Goal: Information Seeking & Learning: Learn about a topic

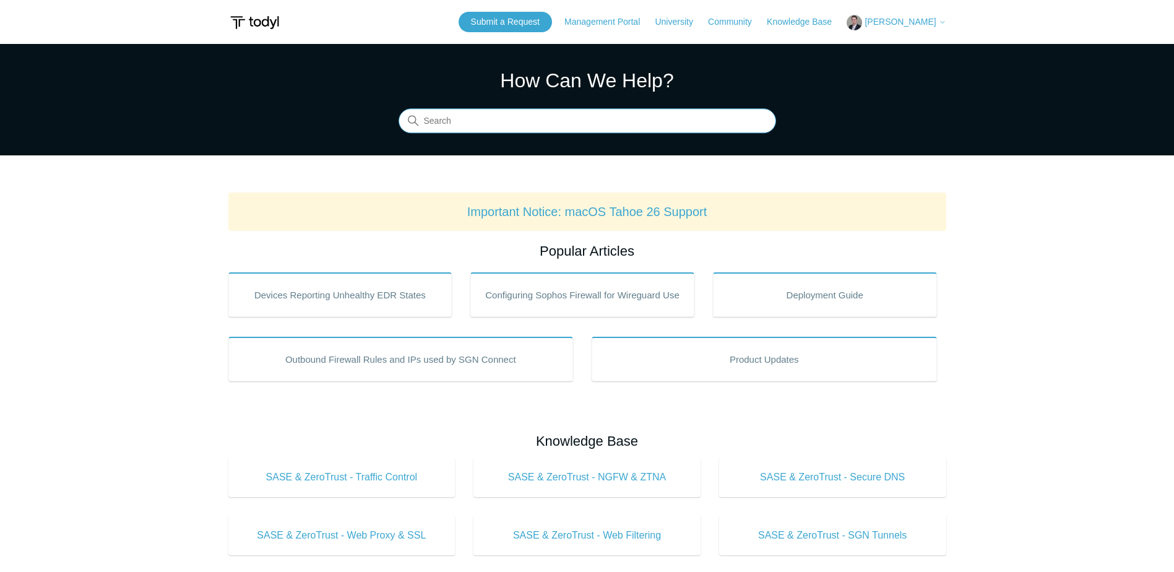
click at [488, 121] on input "Search" at bounding box center [586, 121] width 377 height 25
type input "python"
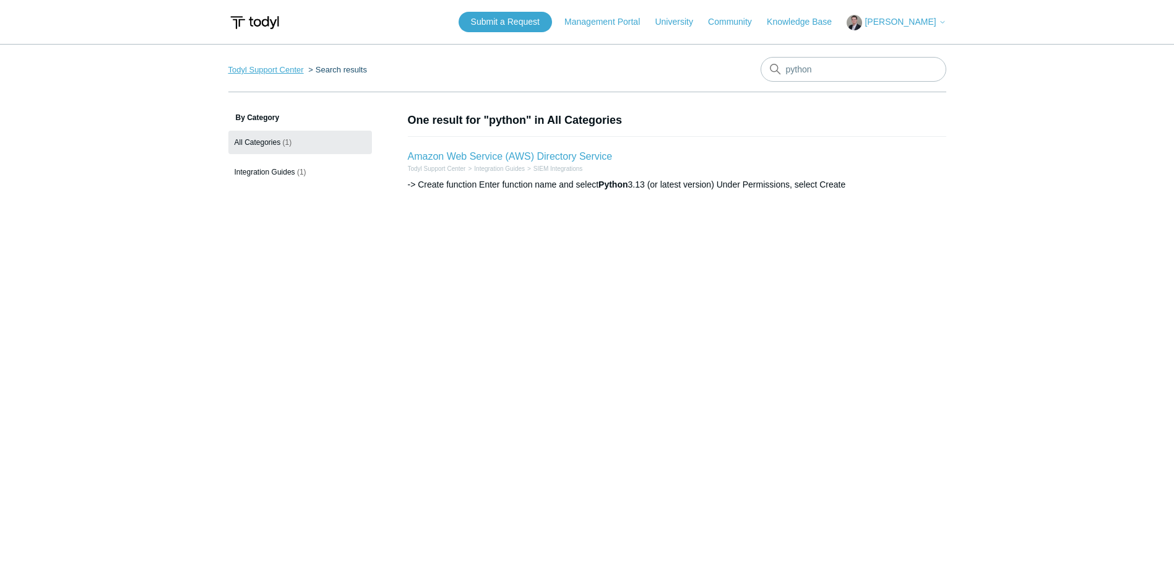
click at [282, 67] on link "Todyl Support Center" at bounding box center [265, 69] width 75 height 9
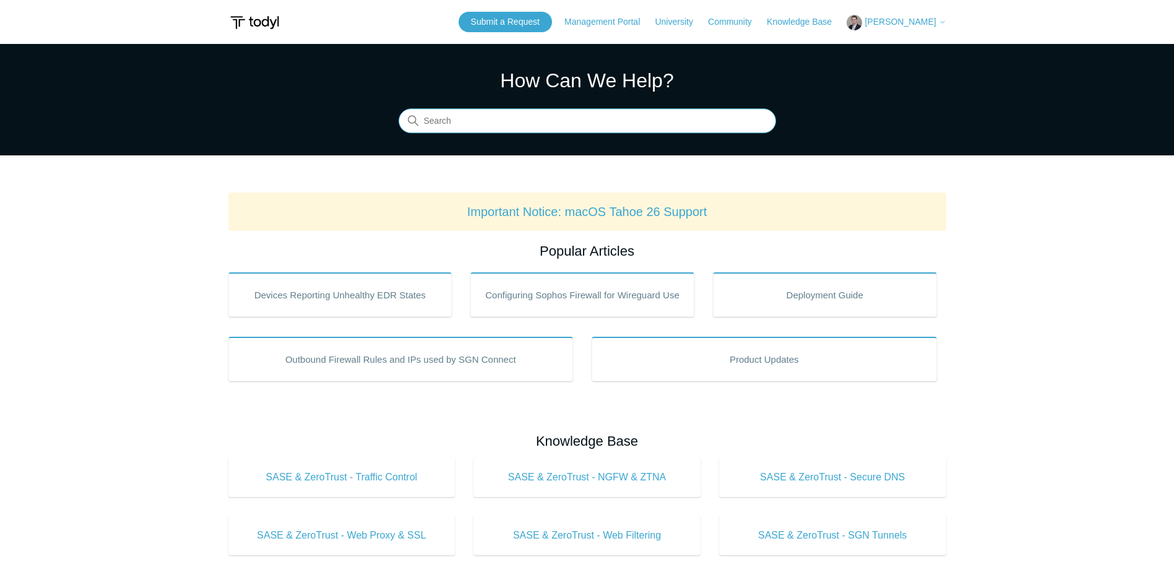
click at [502, 122] on input "Search" at bounding box center [586, 121] width 377 height 25
click at [468, 125] on input "Search" at bounding box center [586, 121] width 377 height 25
click at [467, 125] on input "Search" at bounding box center [586, 121] width 377 height 25
click at [818, 25] on link "Knowledge Base" at bounding box center [805, 21] width 77 height 13
click at [809, 20] on link "Knowledge Base" at bounding box center [805, 21] width 77 height 13
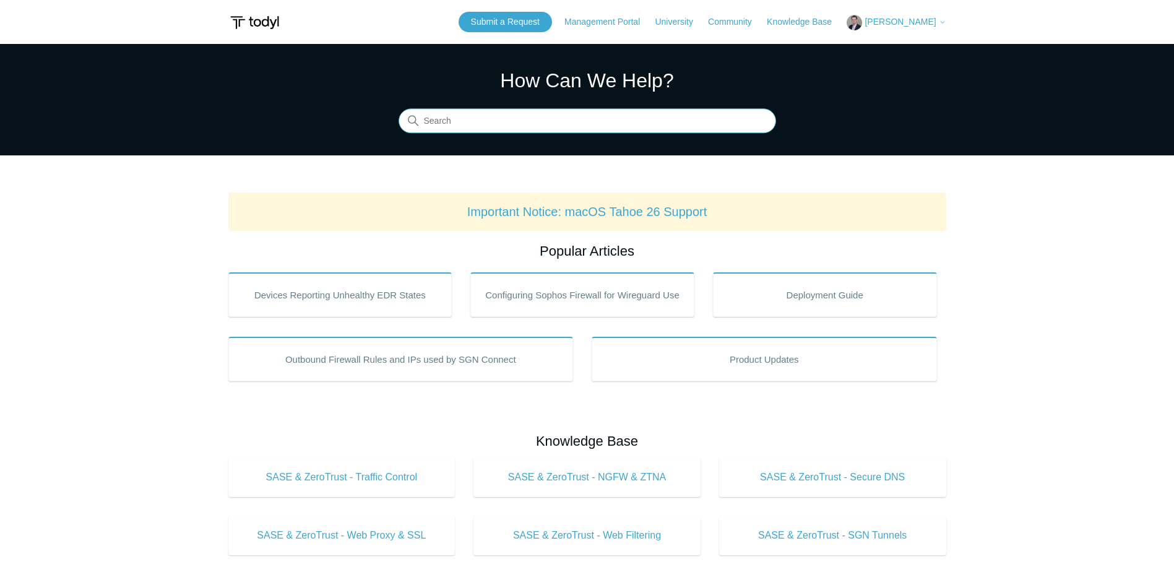
click at [498, 121] on input "Search" at bounding box center [586, 121] width 377 height 25
type input "python"
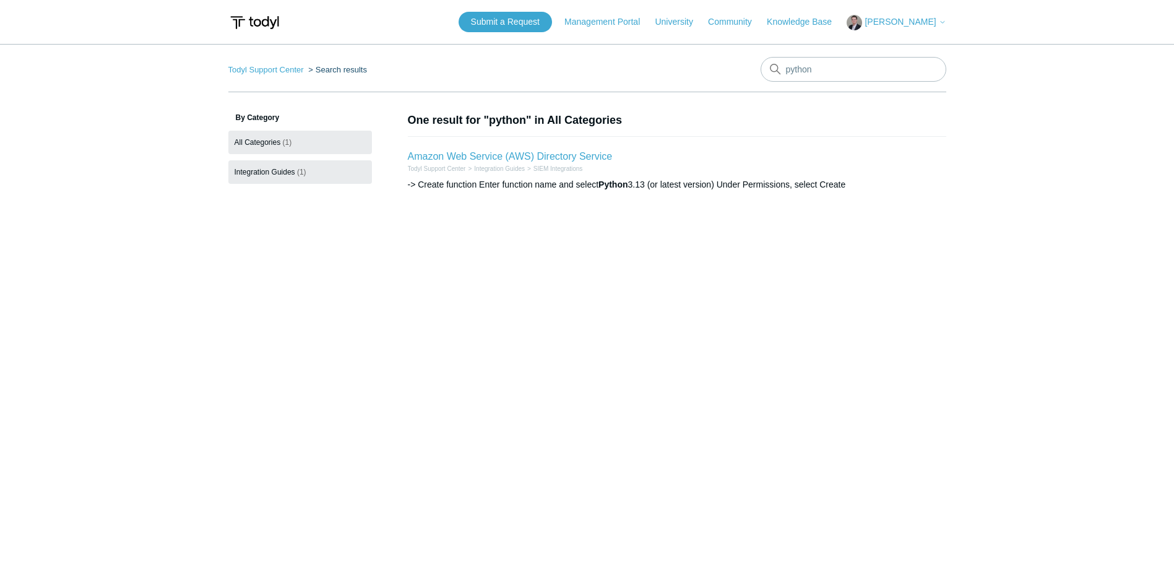
click at [251, 166] on link "Integration Guides (1)" at bounding box center [300, 172] width 144 height 24
click at [557, 156] on link "Amazon Web Service (AWS) Directory Service" at bounding box center [510, 156] width 205 height 11
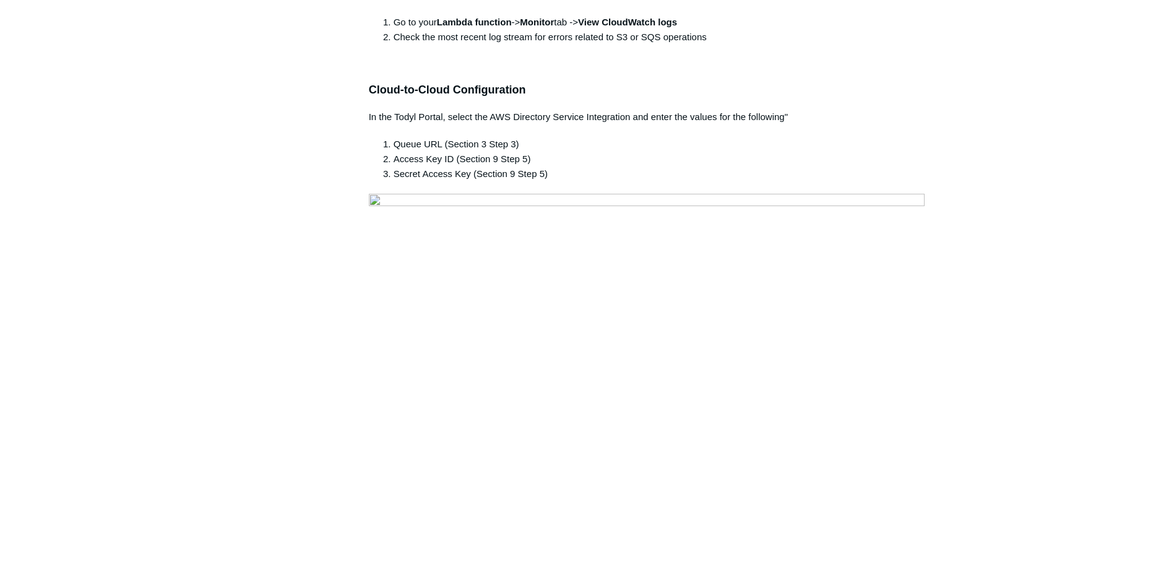
scroll to position [2351, 0]
